Goal: Check status: Check status

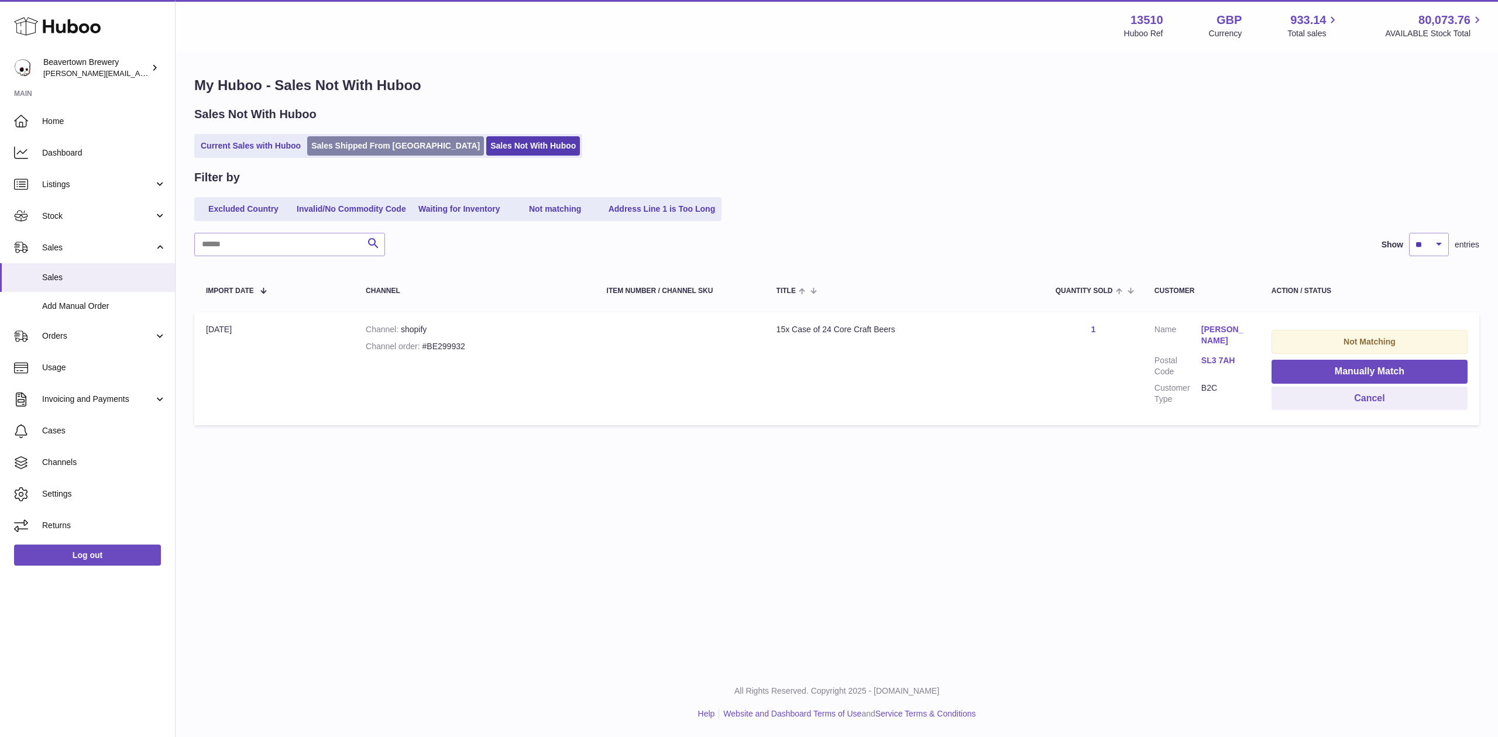
click at [384, 152] on link "Sales Shipped From [GEOGRAPHIC_DATA]" at bounding box center [395, 145] width 177 height 19
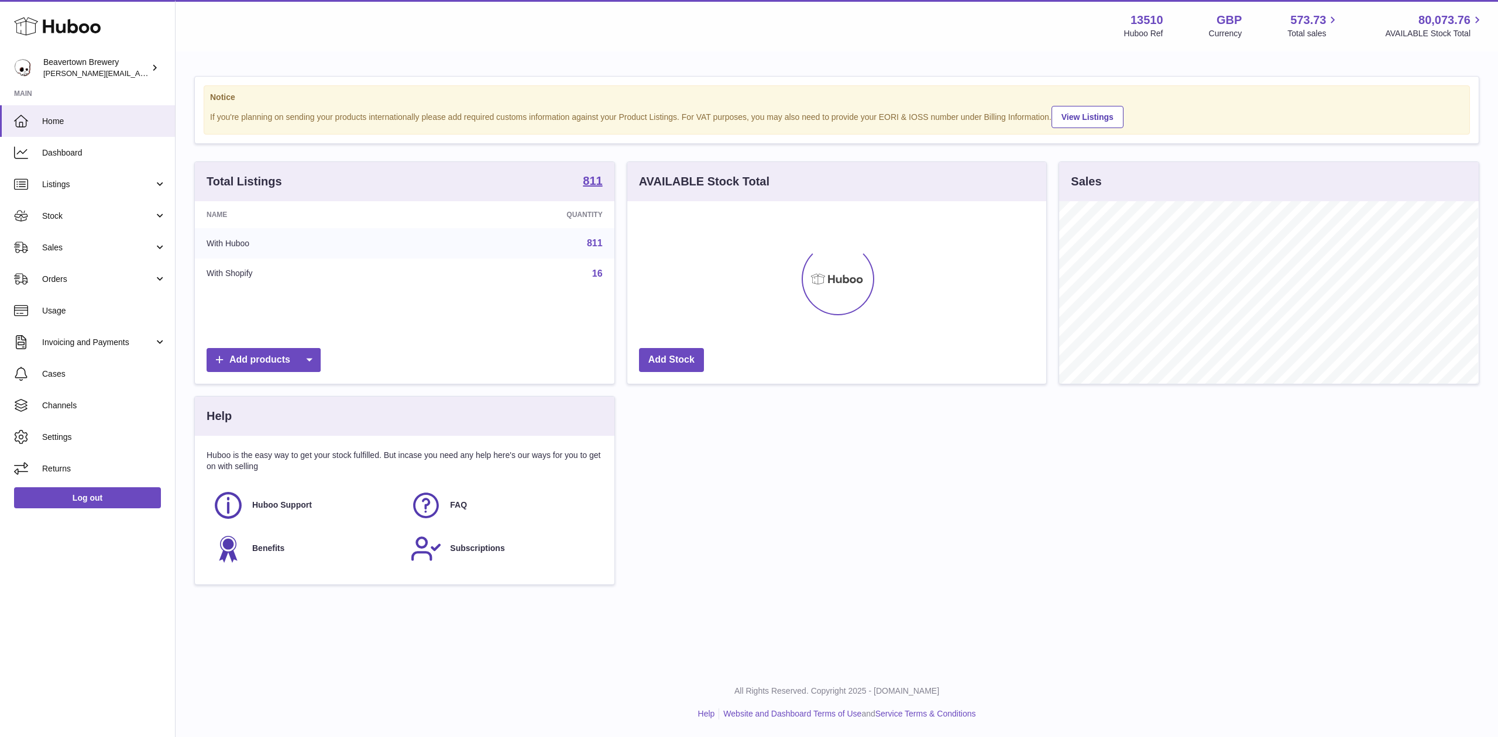
scroll to position [183, 419]
click at [89, 222] on link "Stock" at bounding box center [87, 216] width 175 height 32
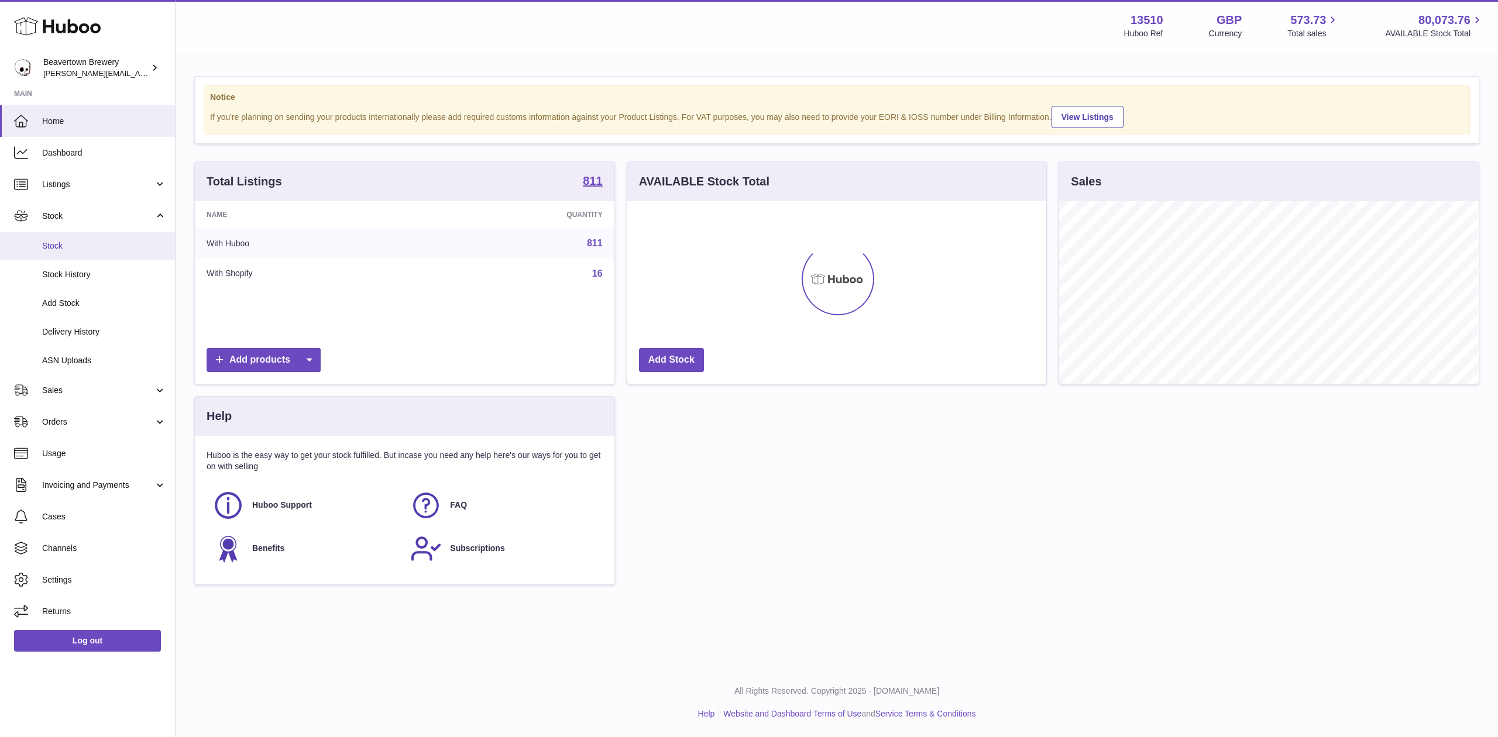
click at [89, 242] on span "Stock" at bounding box center [104, 245] width 124 height 11
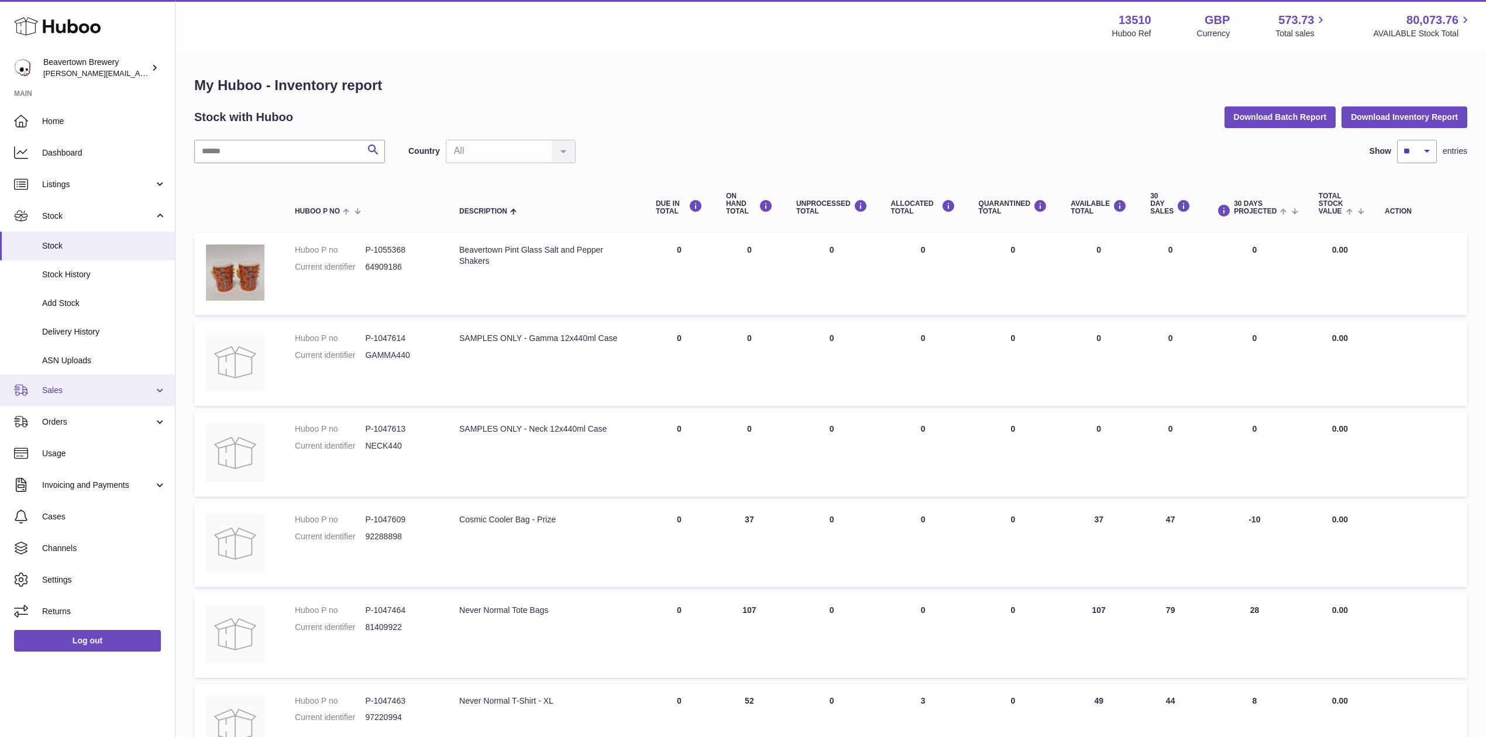
click at [81, 389] on span "Sales" at bounding box center [98, 390] width 112 height 11
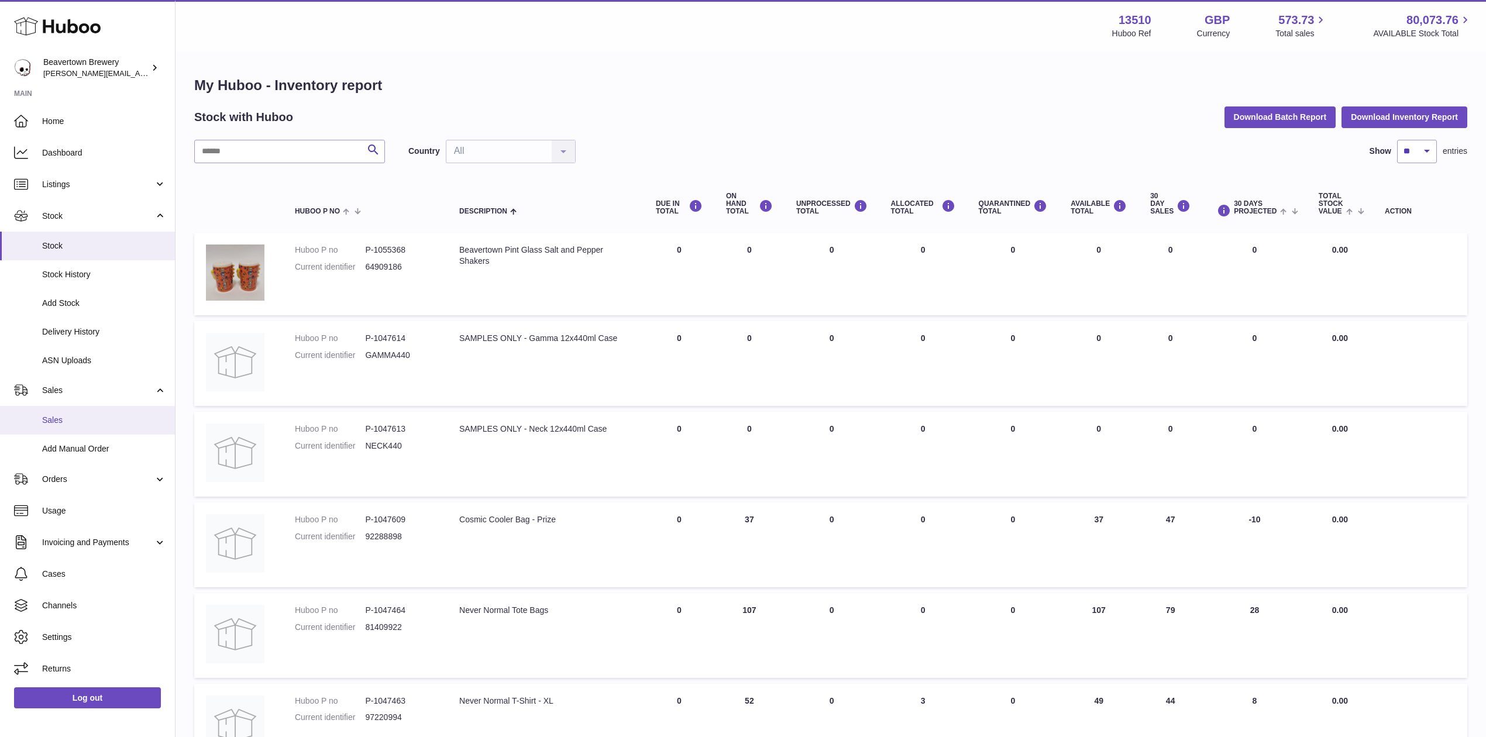
click at [89, 422] on span "Sales" at bounding box center [104, 420] width 124 height 11
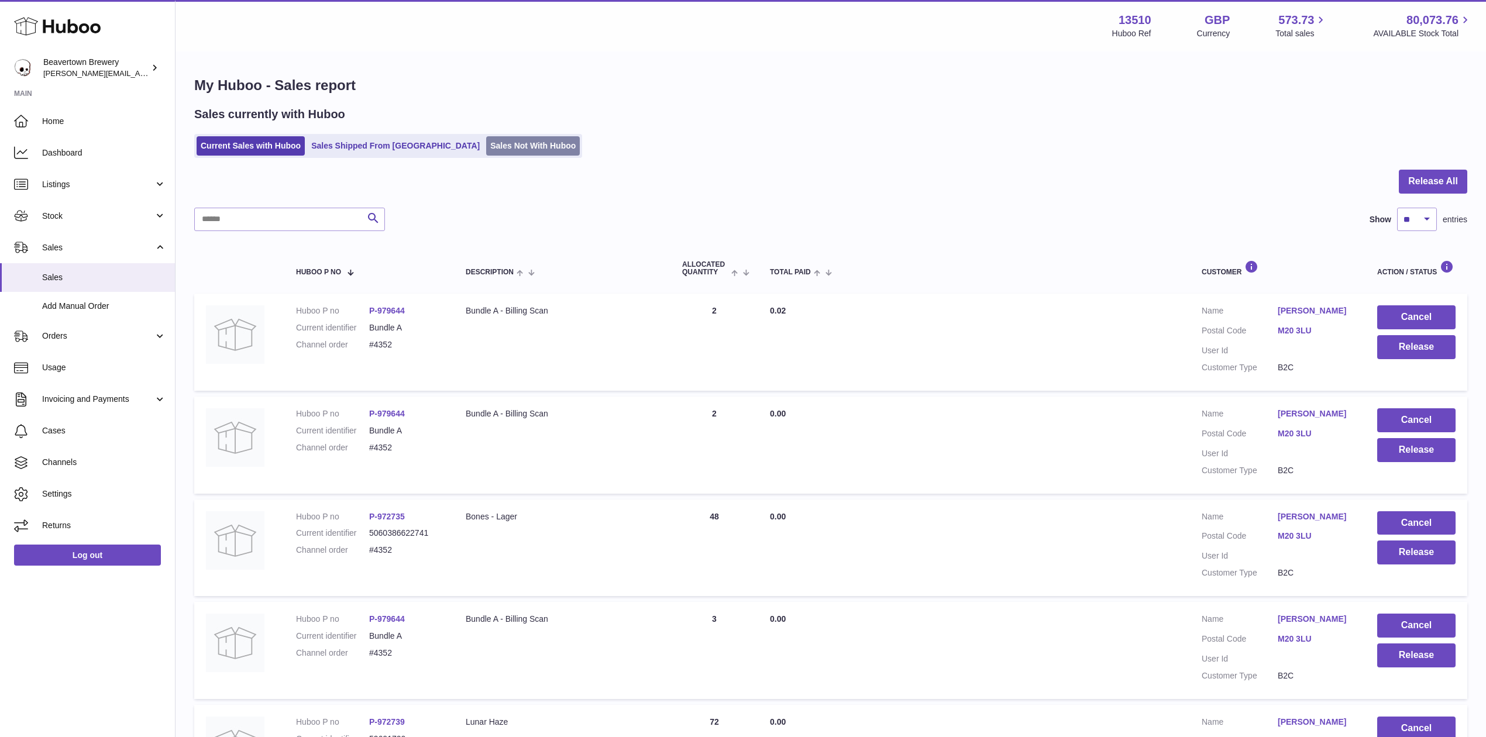
click at [486, 139] on link "Sales Not With Huboo" at bounding box center [533, 145] width 94 height 19
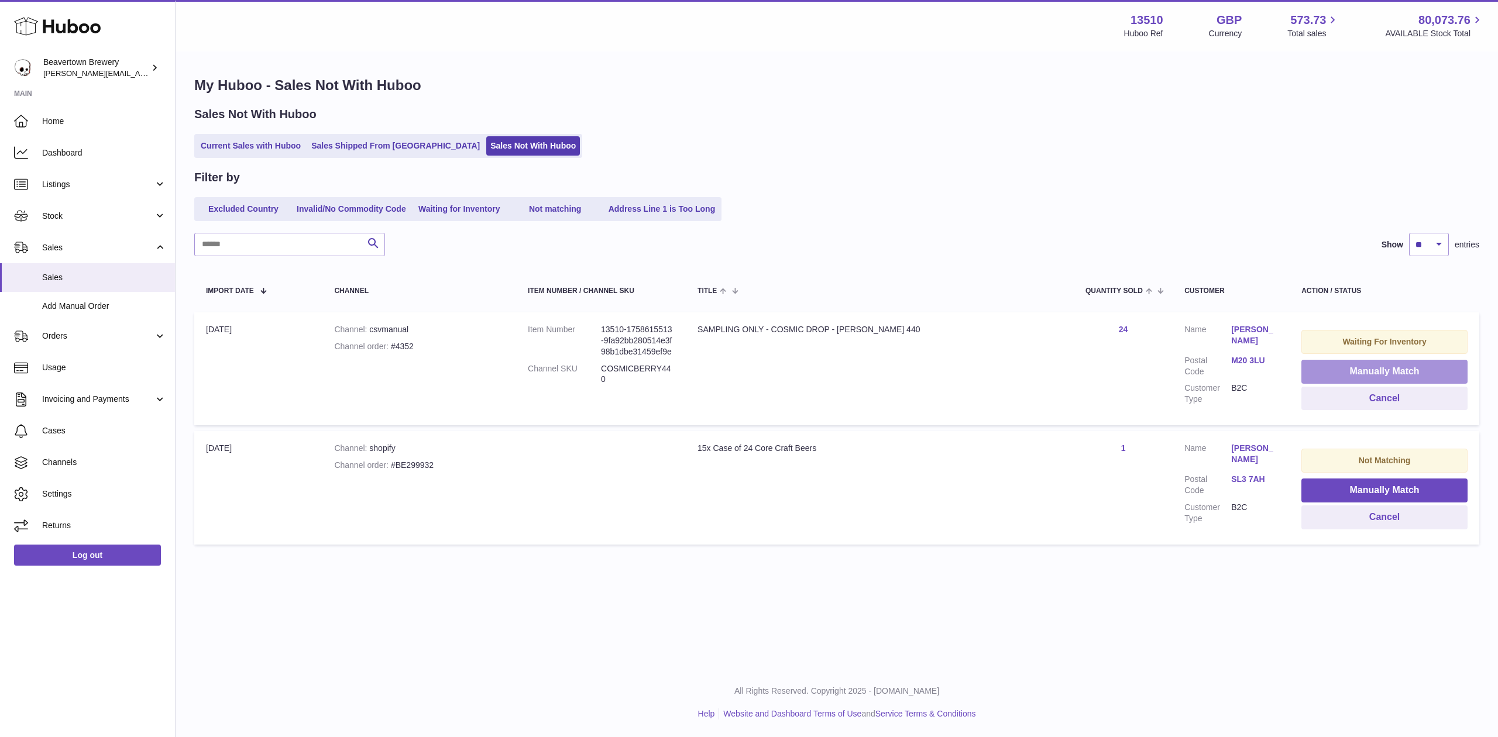
click at [1374, 372] on button "Manually Match" at bounding box center [1384, 372] width 166 height 24
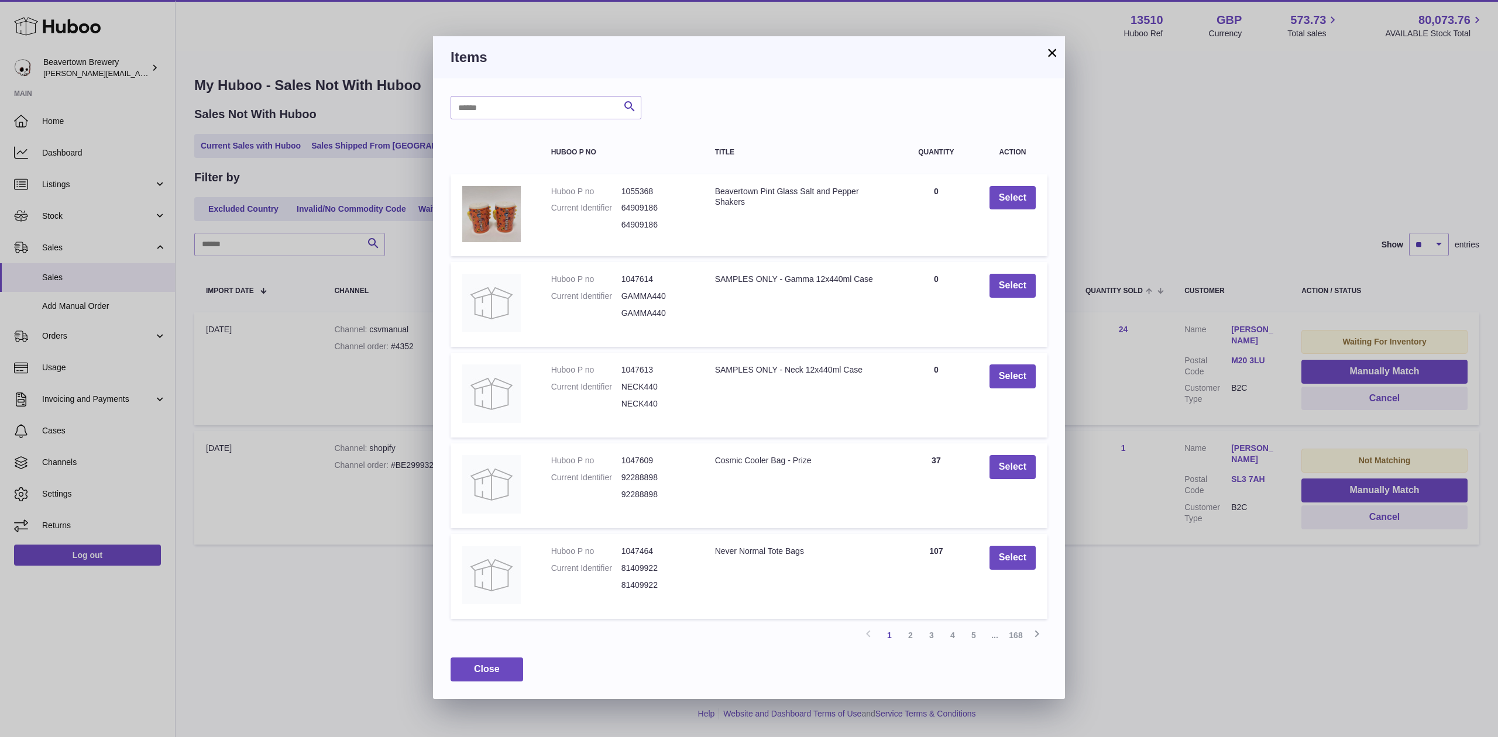
click at [555, 122] on div "Search Huboo P no Title Quantity Action Huboo P no 1055368 Current Identifier 6…" at bounding box center [749, 388] width 632 height 620
click at [536, 118] on input "text" at bounding box center [545, 107] width 191 height 23
type input "*****"
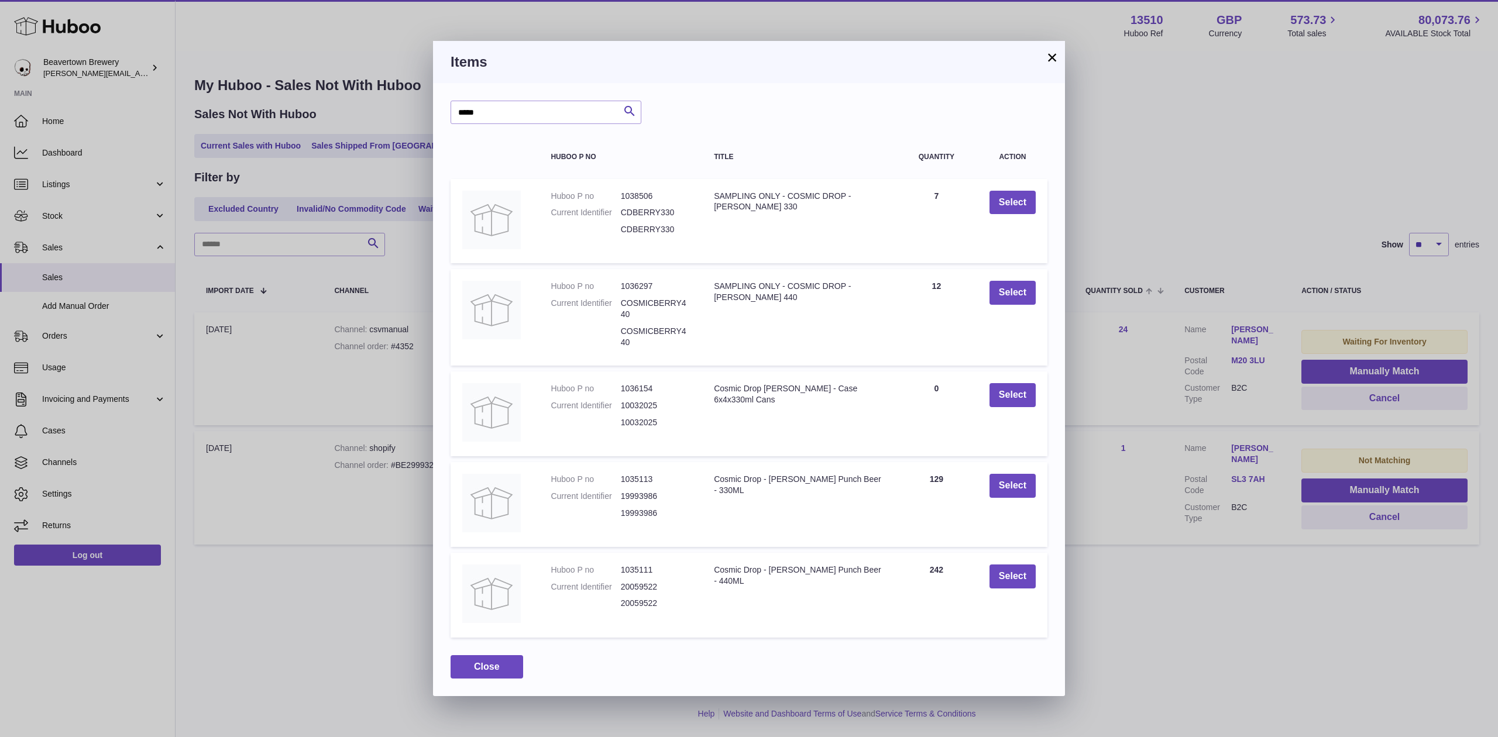
click at [1035, 54] on h3 "Items" at bounding box center [748, 62] width 597 height 19
click at [1042, 55] on h3 "Items" at bounding box center [748, 62] width 597 height 19
click at [1045, 56] on button "×" at bounding box center [1052, 57] width 14 height 14
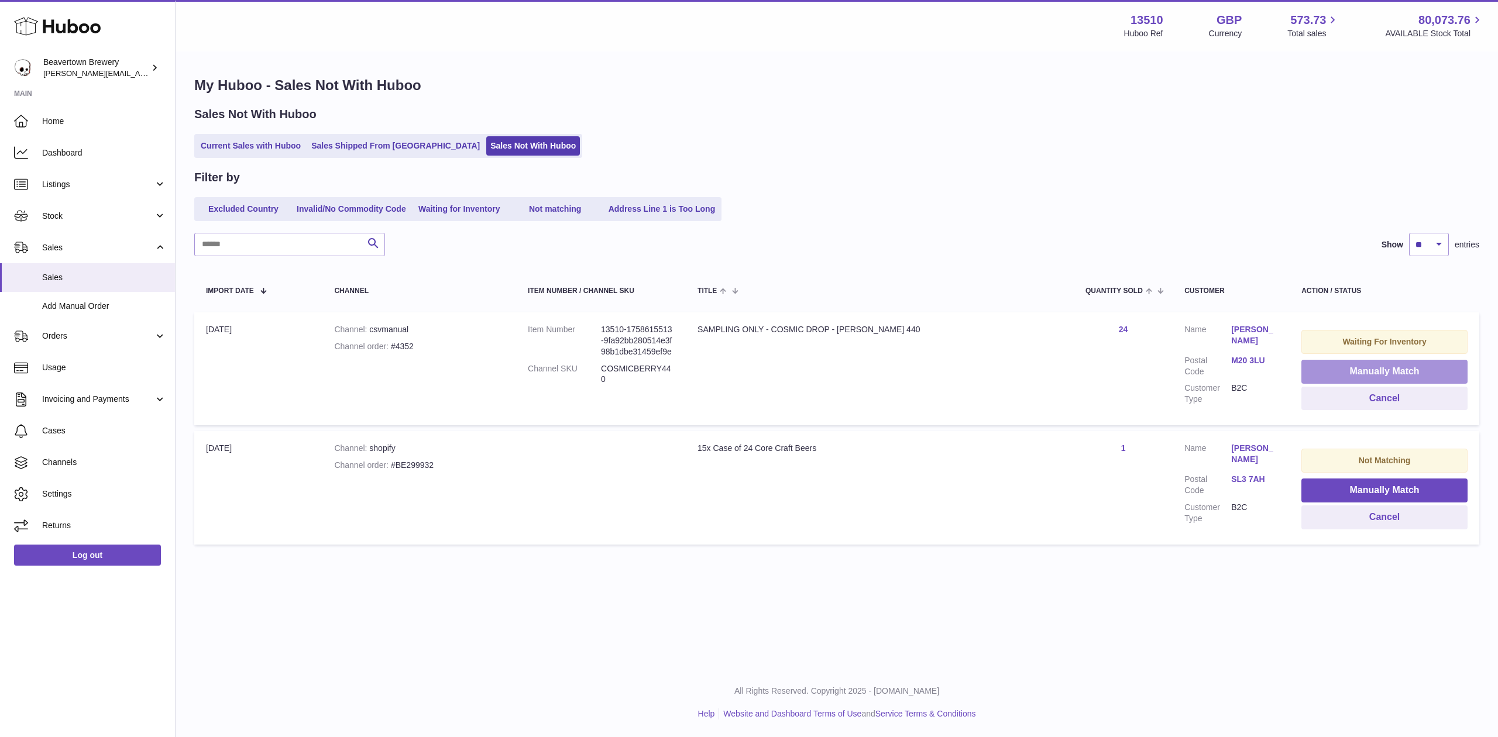
click at [1348, 373] on button "Manually Match" at bounding box center [1384, 372] width 166 height 24
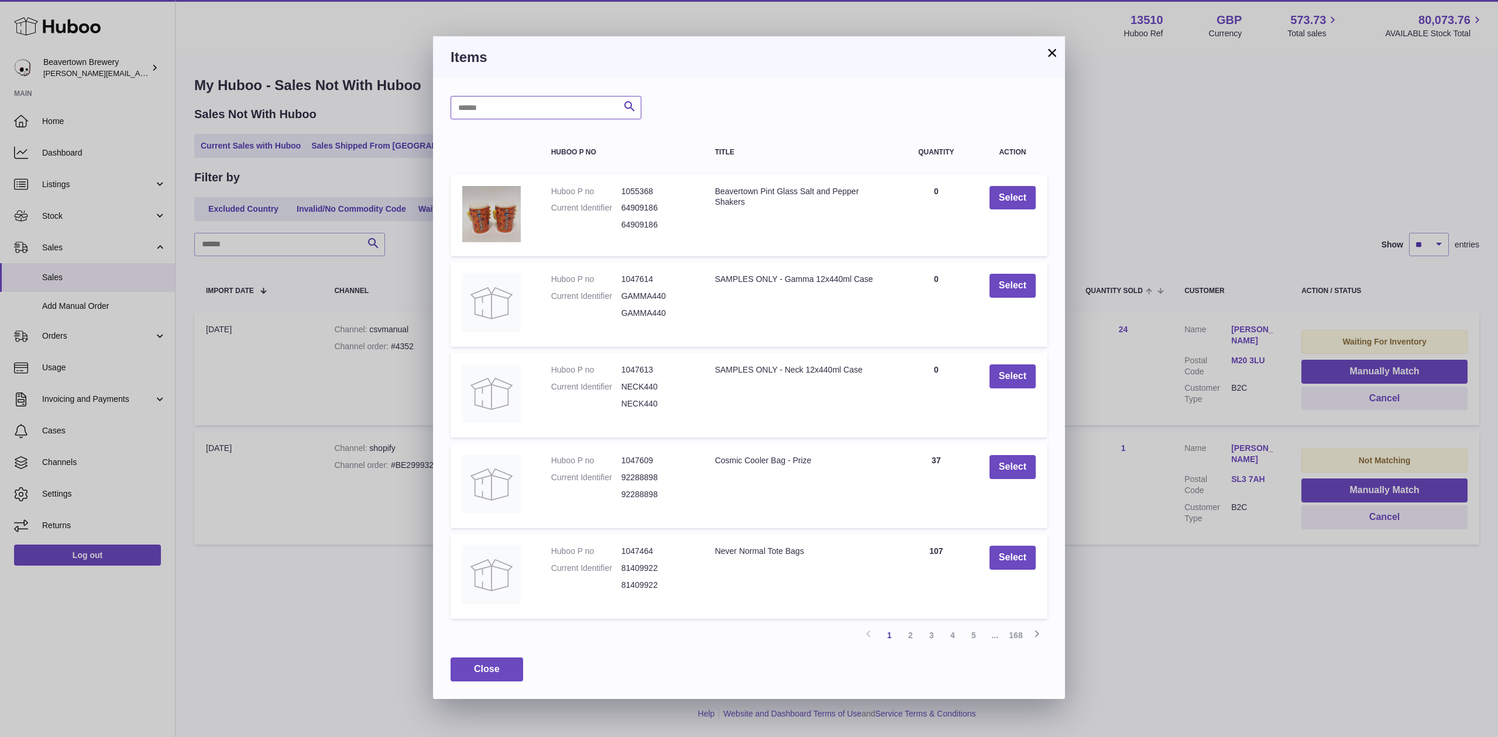
click at [534, 111] on input "text" at bounding box center [545, 107] width 191 height 23
type input "*****"
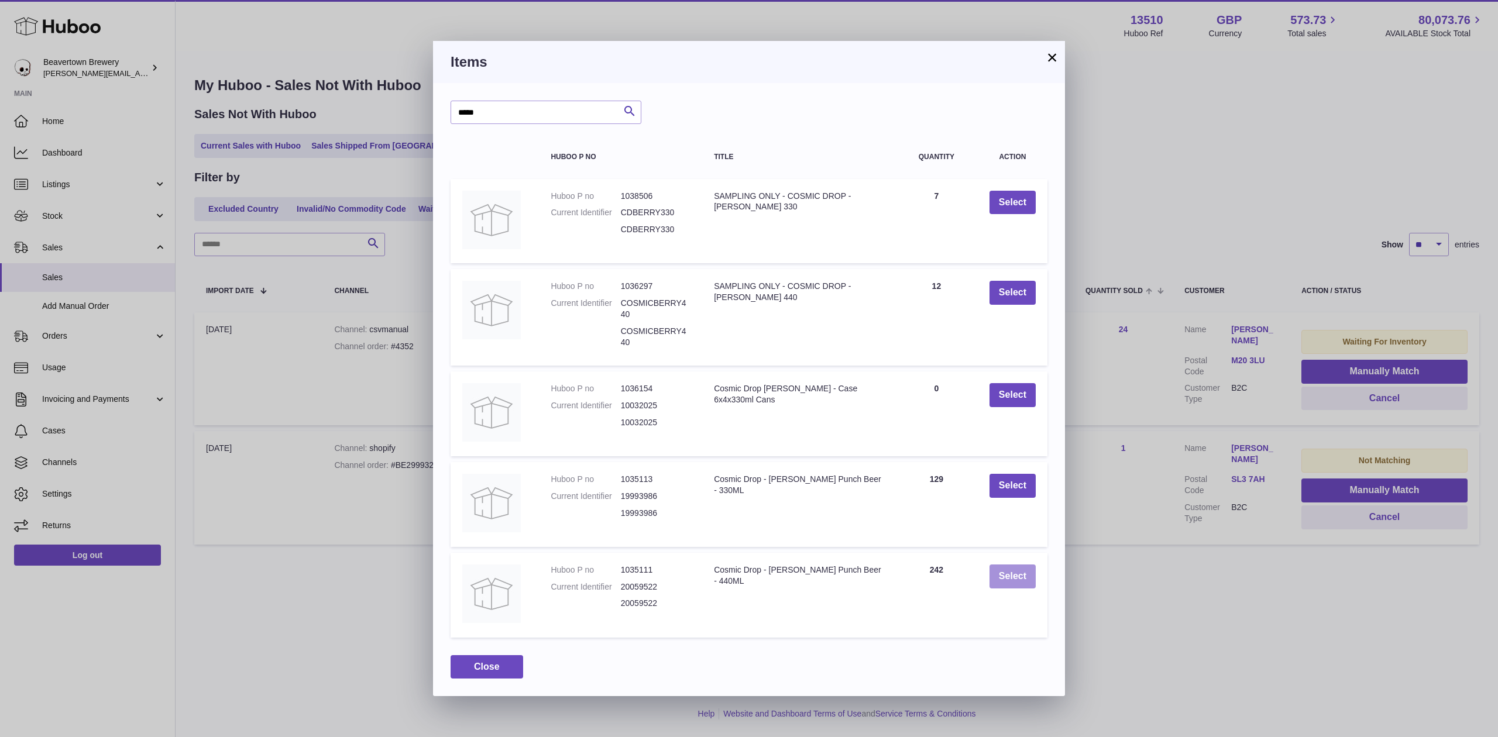
click at [997, 577] on button "Select" at bounding box center [1012, 577] width 46 height 24
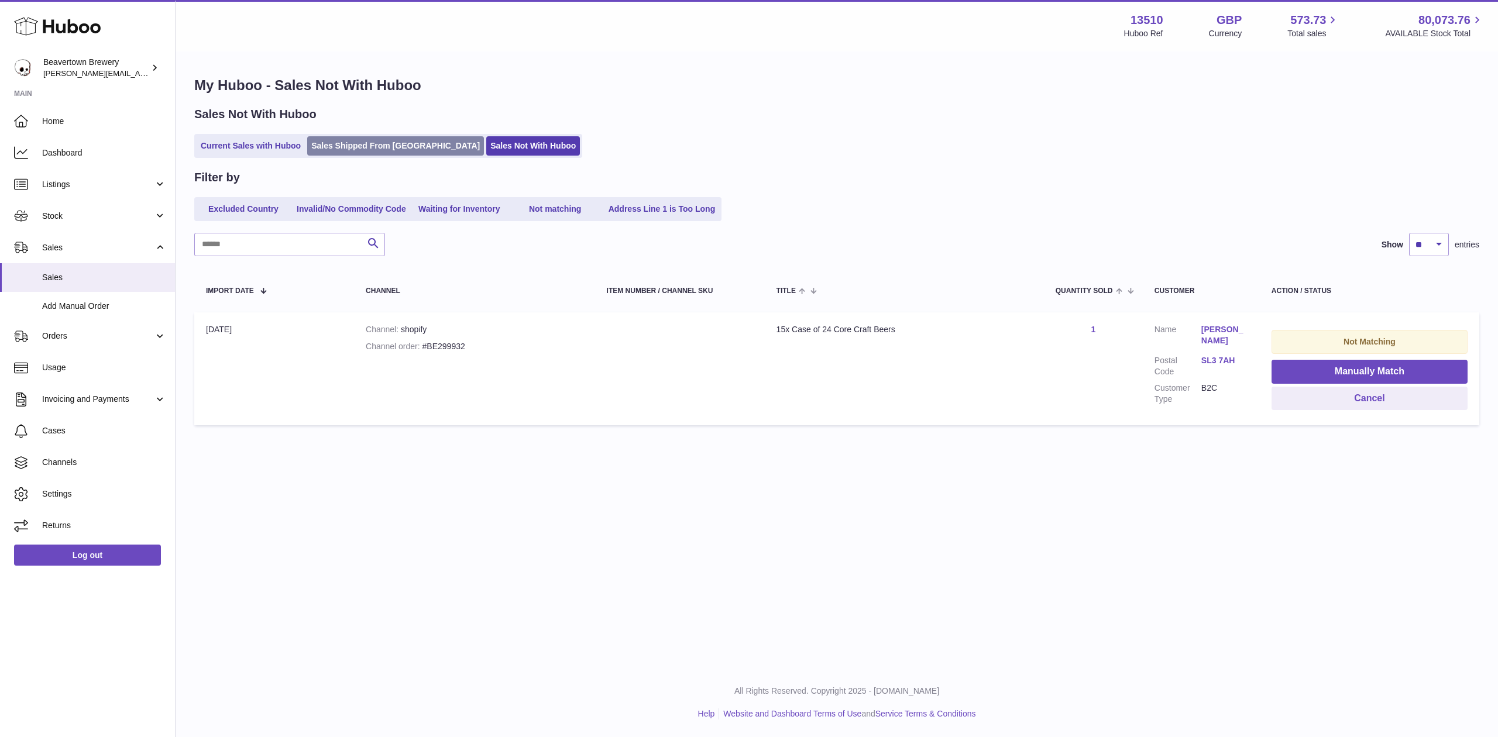
click at [312, 143] on link "Sales Shipped From [GEOGRAPHIC_DATA]" at bounding box center [395, 145] width 177 height 19
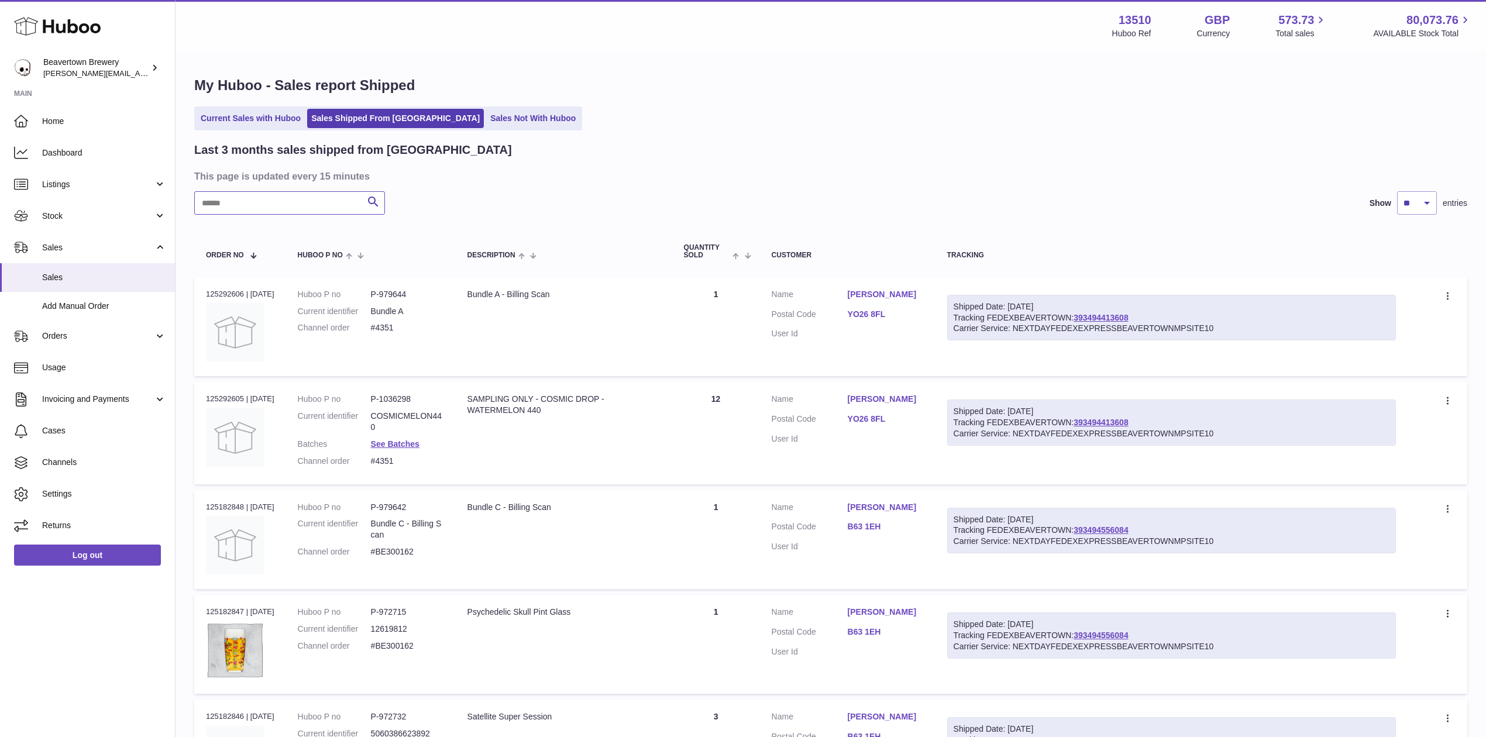
click at [265, 207] on input "text" at bounding box center [289, 202] width 191 height 23
paste input "*****"
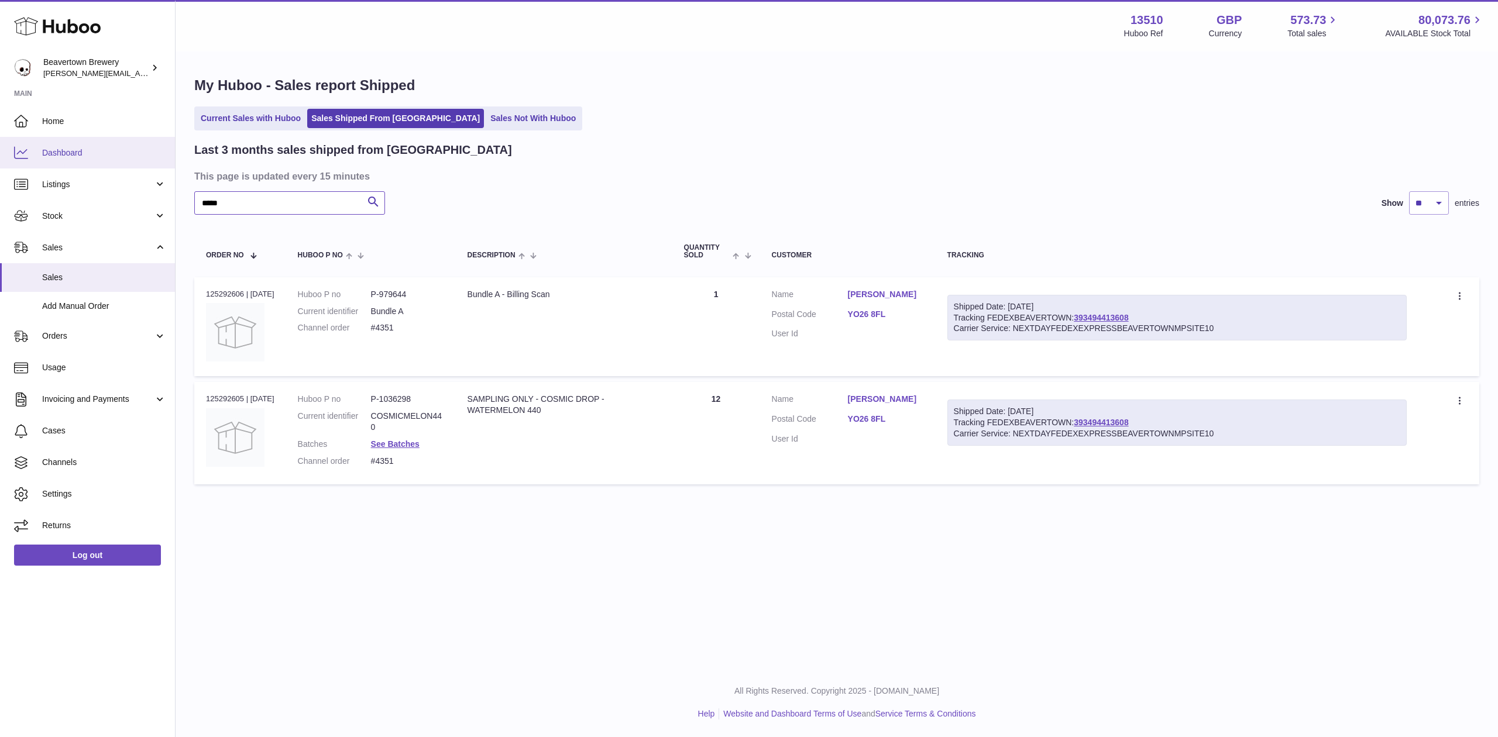
drag, startPoint x: 282, startPoint y: 200, endPoint x: 19, endPoint y: 149, distance: 268.2
click at [26, 150] on div "Huboo Beavertown Brewery Matthew.McCormack@beavertownbrewery.co.uk Main Home Da…" at bounding box center [749, 368] width 1498 height 737
paste input "text"
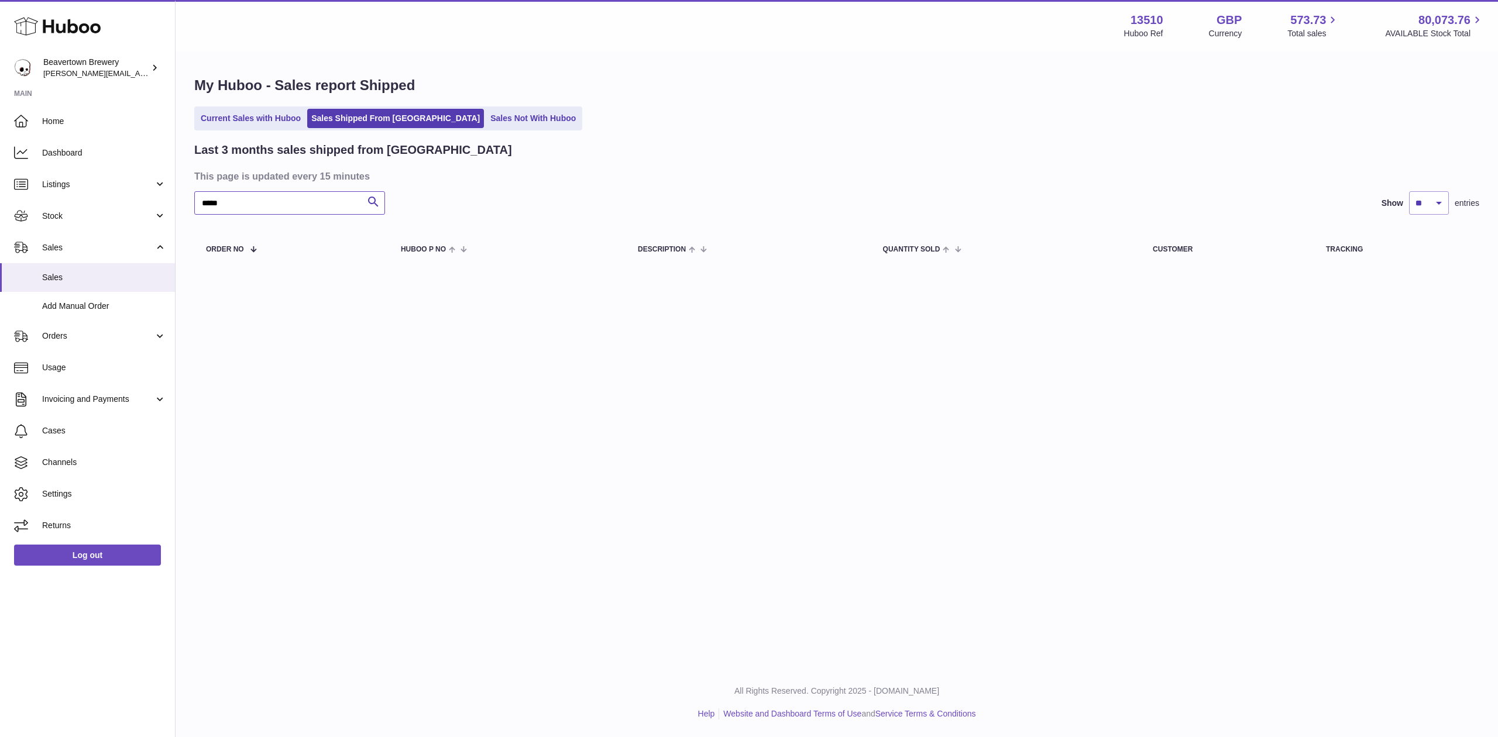
type input "*****"
click at [262, 106] on ul "Current Sales with Huboo Sales Shipped From Huboo Sales Not With Huboo" at bounding box center [388, 118] width 388 height 24
click at [265, 113] on link "Current Sales with Huboo" at bounding box center [251, 118] width 108 height 19
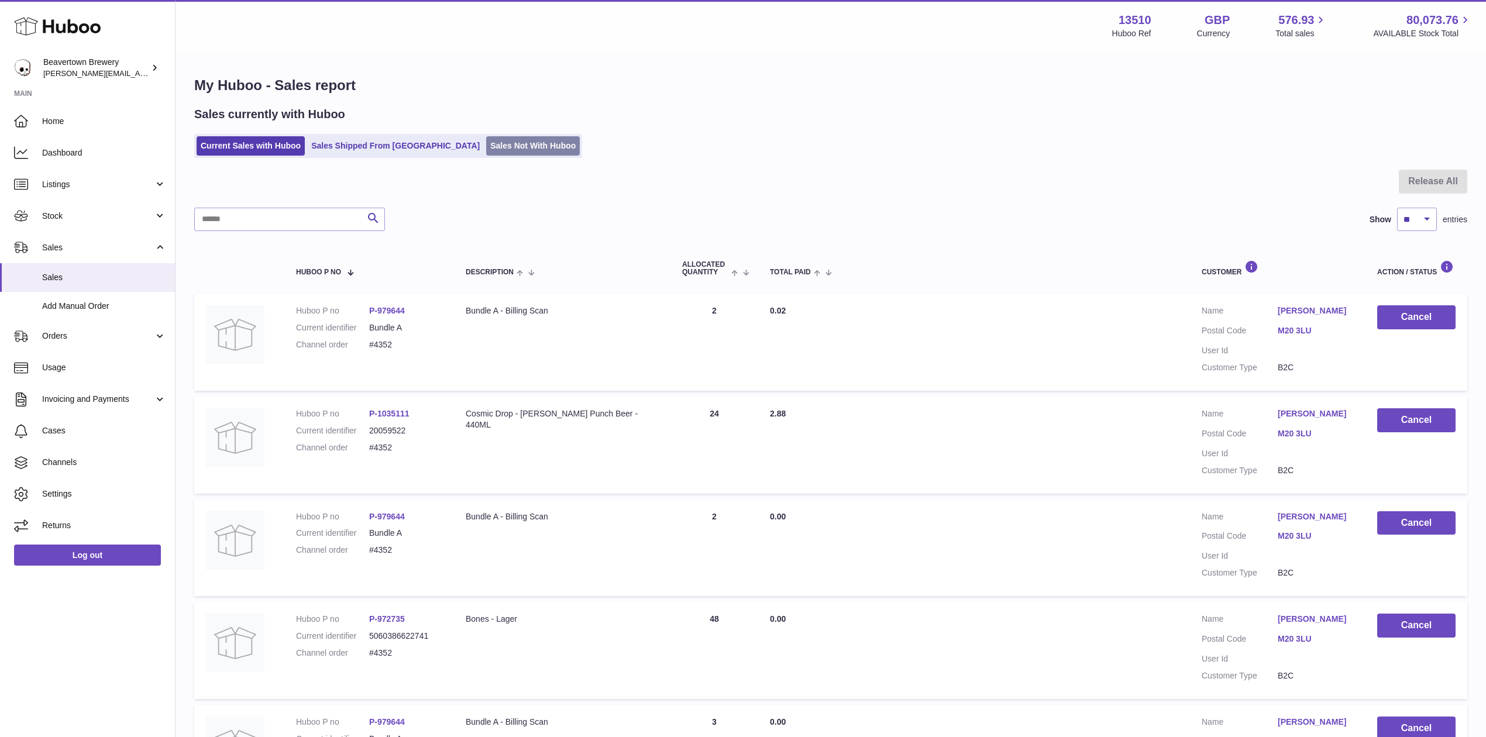
click at [486, 147] on link "Sales Not With Huboo" at bounding box center [533, 145] width 94 height 19
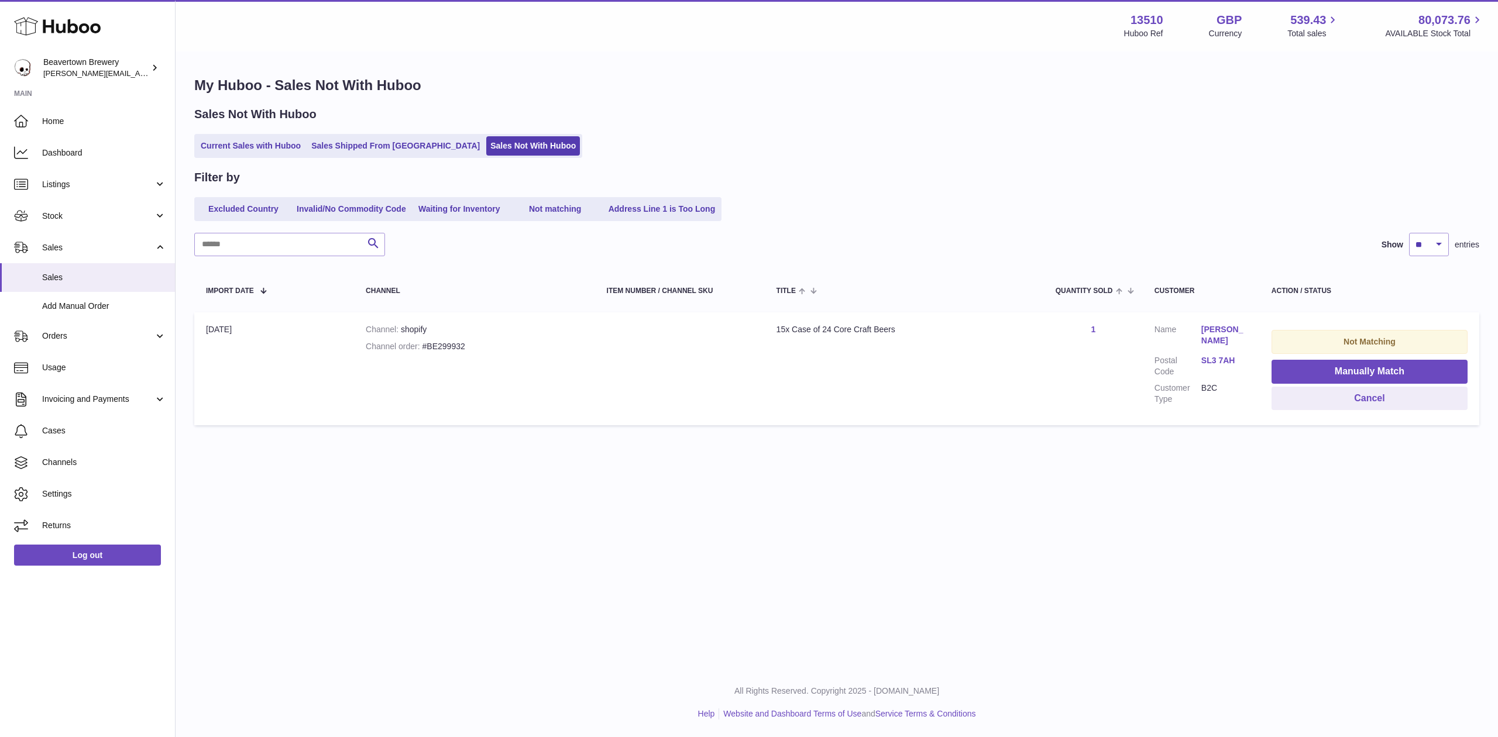
click at [364, 136] on ul "Current Sales with Huboo Sales Shipped From [GEOGRAPHIC_DATA] Sales Not With Hu…" at bounding box center [388, 146] width 388 height 24
click at [364, 143] on link "Sales Shipped From [GEOGRAPHIC_DATA]" at bounding box center [395, 145] width 177 height 19
